Goal: Information Seeking & Learning: Understand process/instructions

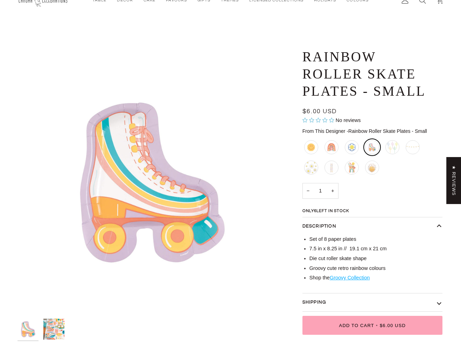
scroll to position [34, 0]
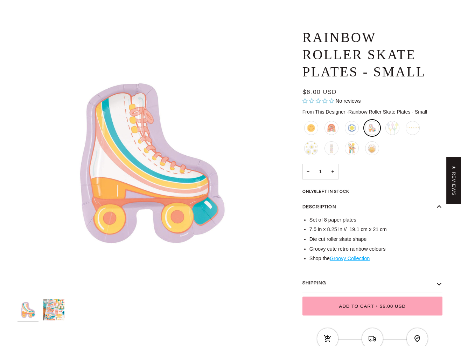
click at [363, 282] on button "Shipping" at bounding box center [373, 283] width 140 height 18
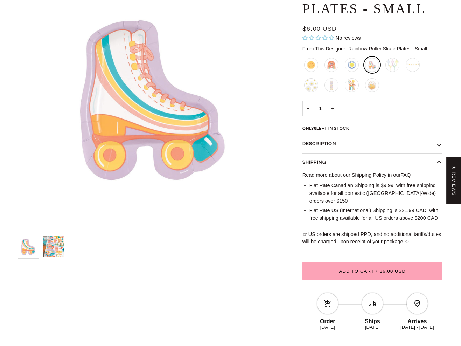
scroll to position [98, 0]
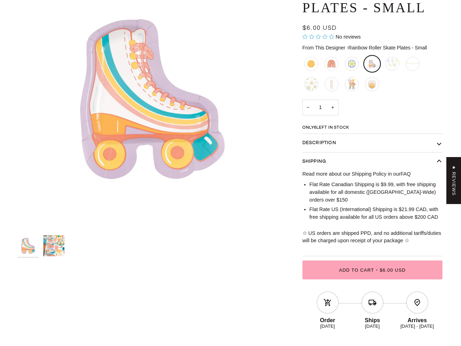
click at [411, 171] on strong "FAQ" at bounding box center [406, 174] width 10 height 6
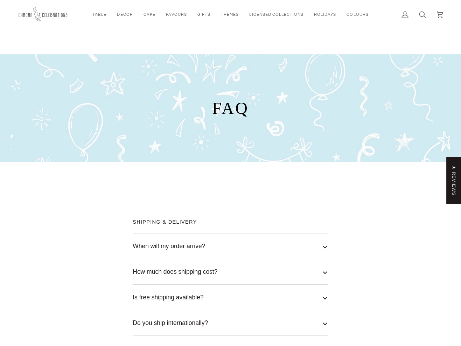
click at [295, 243] on button "When will my order arrive?" at bounding box center [231, 245] width 196 height 25
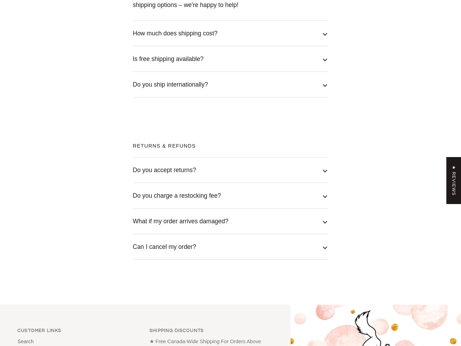
scroll to position [400, 0]
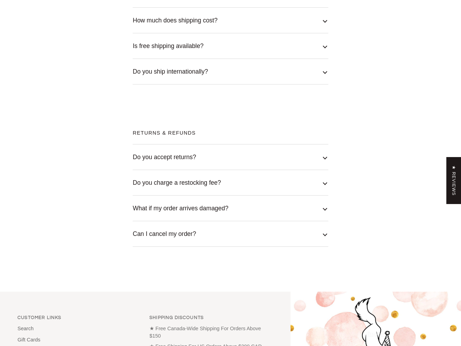
click at [171, 169] on button "Do you accept returns?" at bounding box center [231, 156] width 196 height 25
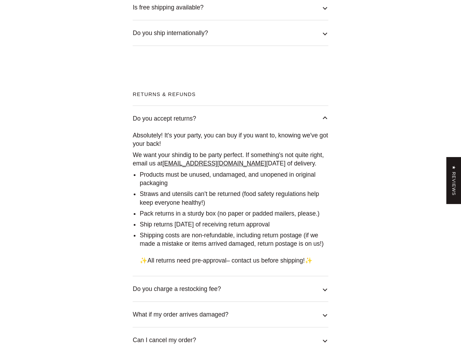
scroll to position [451, 0]
